Goal: Information Seeking & Learning: Learn about a topic

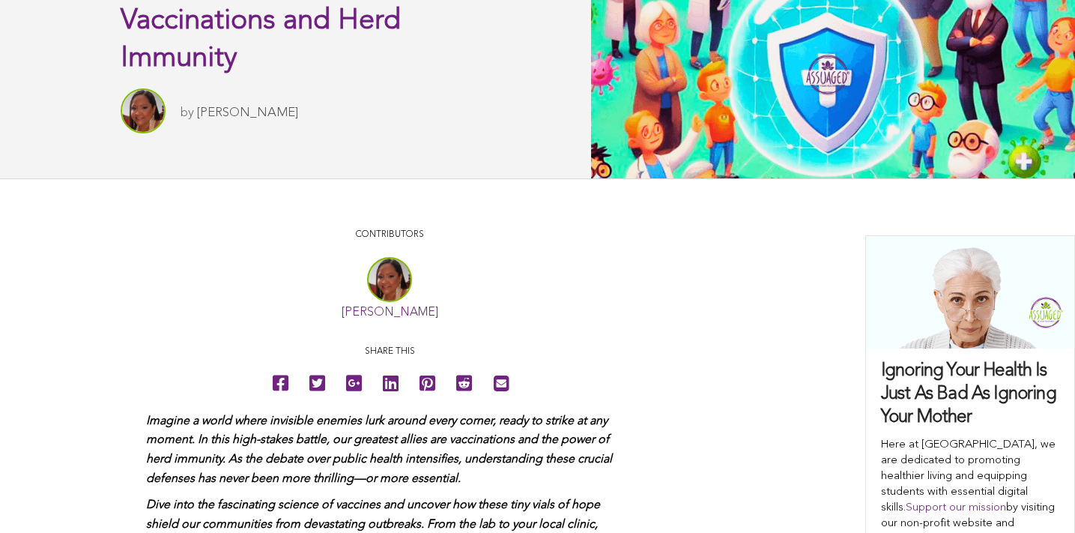
scroll to position [482, 0]
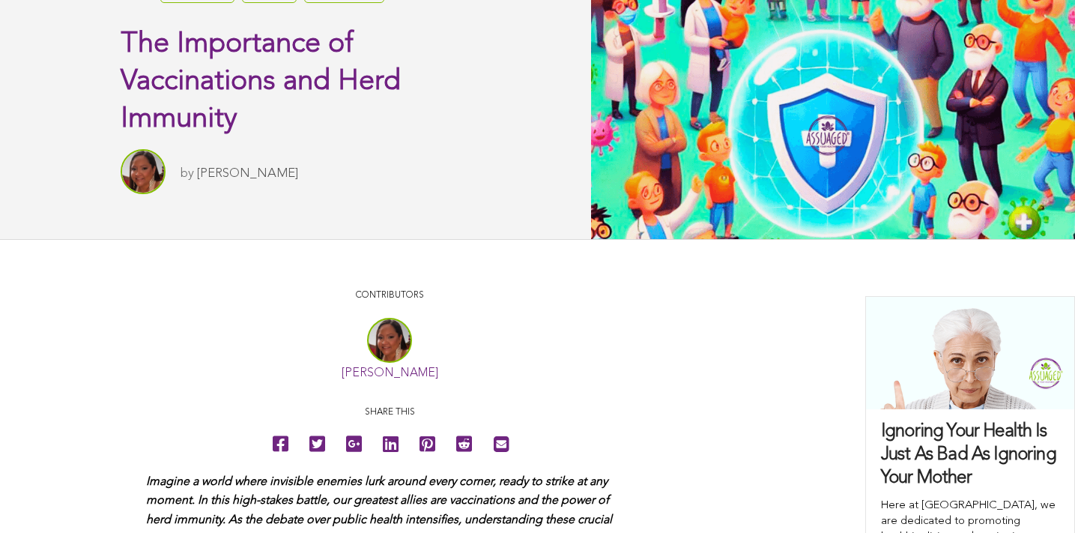
drag, startPoint x: 182, startPoint y: 172, endPoint x: 402, endPoint y: 173, distance: 220.3
click at [402, 173] on div "by Jaime Persaud-Thomas" at bounding box center [314, 171] width 387 height 45
copy div "by Jaime Persaud-Thomas"
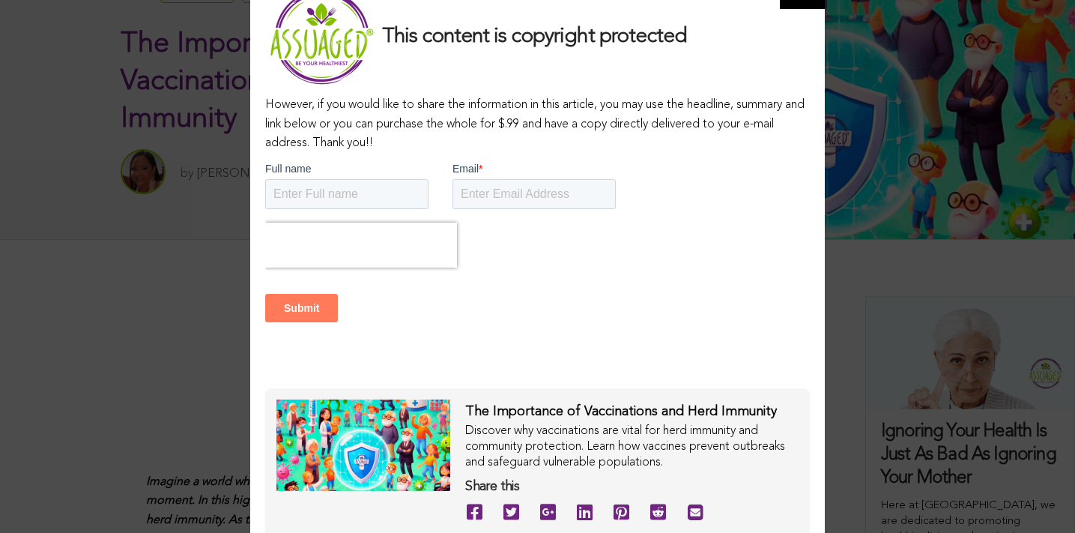
click at [111, 312] on div "This content is copyright protected However, if you would like to share the inf…" at bounding box center [537, 266] width 1075 height 533
click at [120, 306] on div "This content is copyright protected However, if you would like to share the inf…" at bounding box center [537, 266] width 1075 height 533
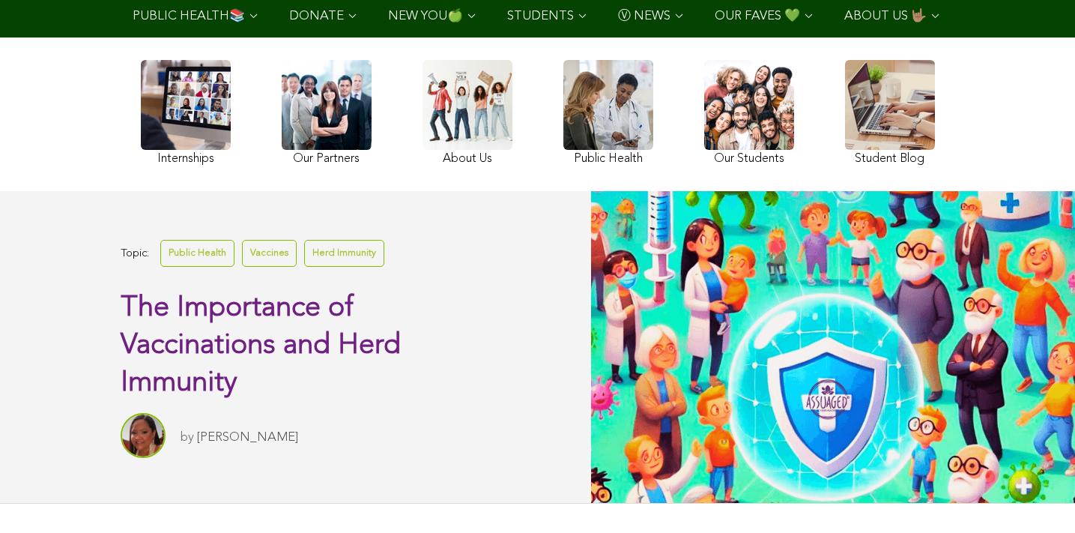
scroll to position [0, 0]
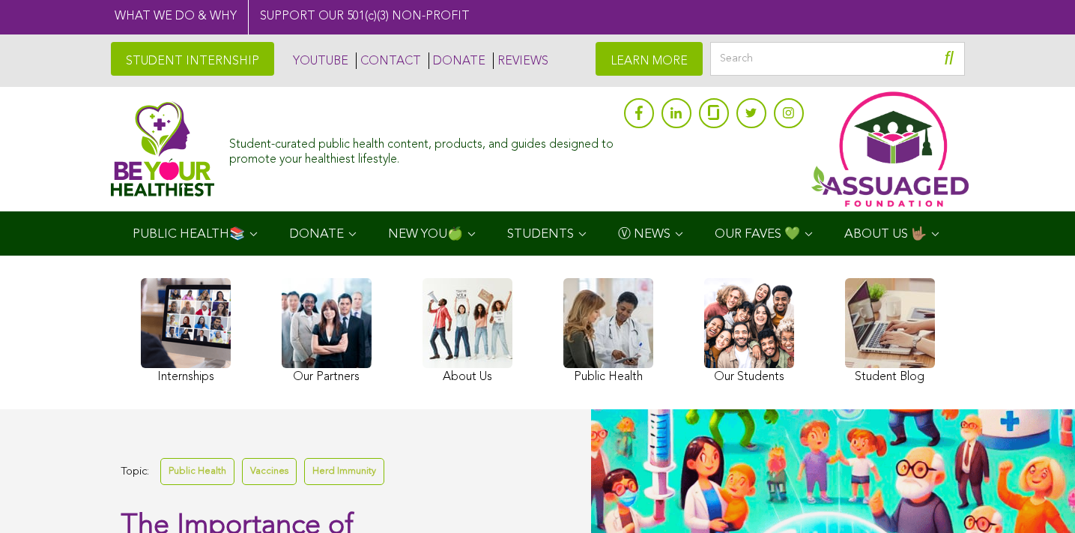
click at [893, 171] on img at bounding box center [890, 148] width 157 height 115
